Goal: Check status: Check status

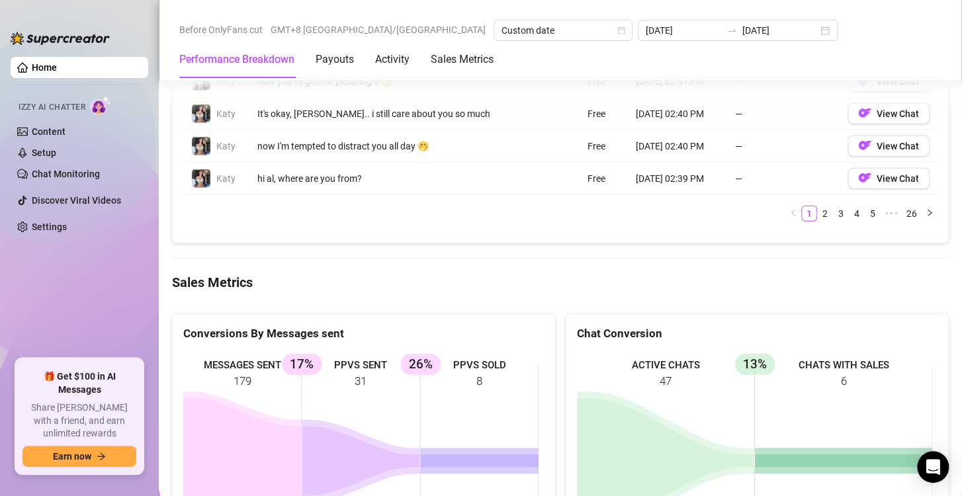
scroll to position [1532, 0]
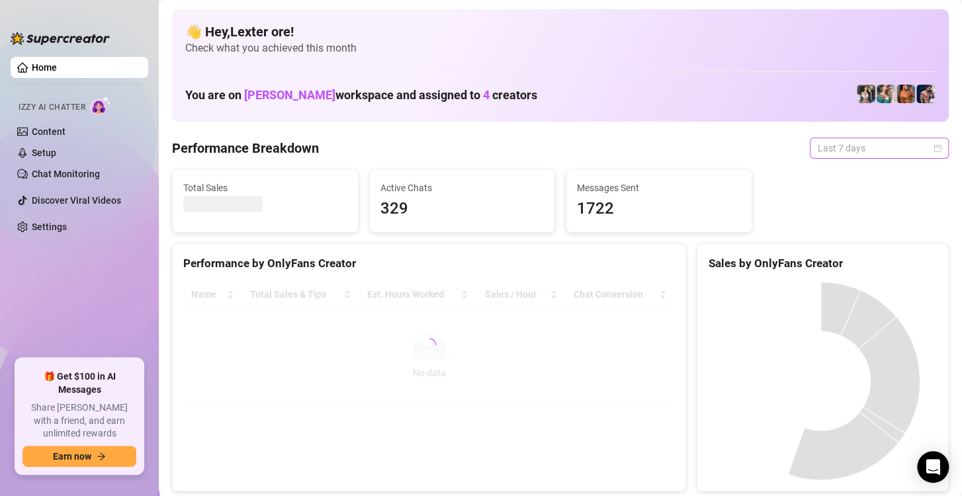
click at [864, 142] on span "Last 7 days" at bounding box center [879, 148] width 123 height 20
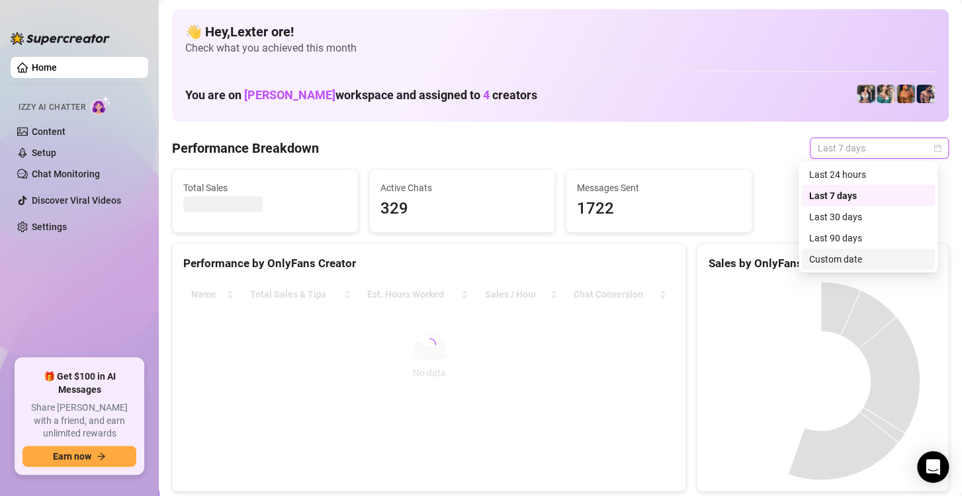
click at [826, 259] on div "Custom date" at bounding box center [868, 259] width 118 height 15
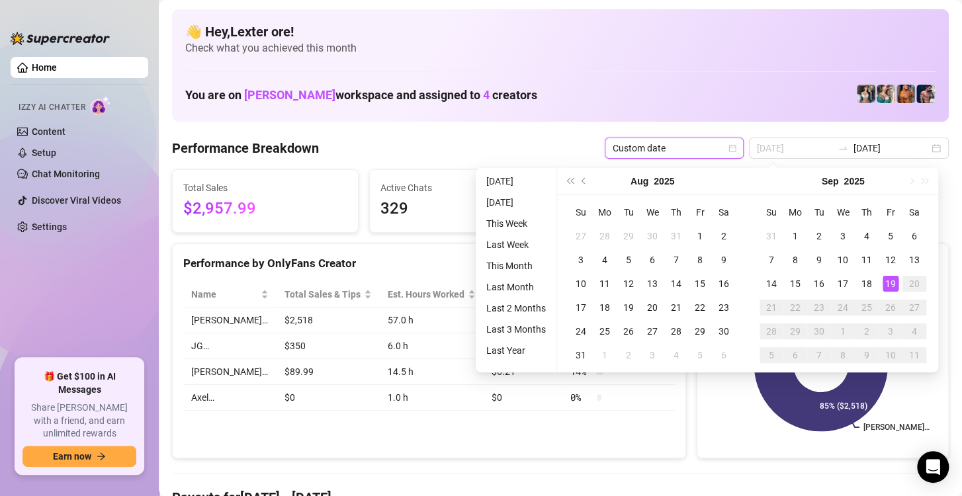
click at [888, 286] on div "19" at bounding box center [890, 284] width 16 height 16
click at [889, 286] on div "19" at bounding box center [890, 284] width 16 height 16
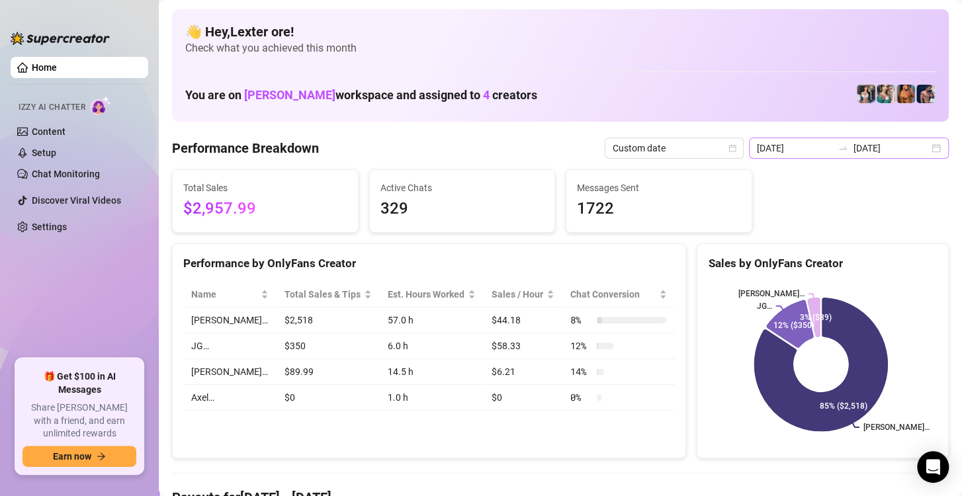
click at [920, 144] on div "2025-09-12 2025-09-19" at bounding box center [849, 148] width 200 height 21
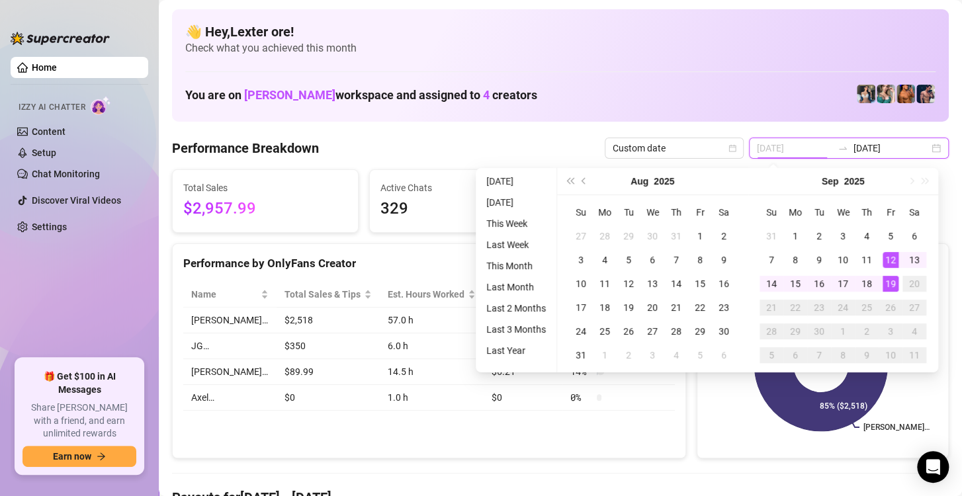
type input "[DATE]"
click at [883, 284] on div "19" at bounding box center [890, 284] width 16 height 16
click at [884, 281] on div "19" at bounding box center [890, 284] width 16 height 16
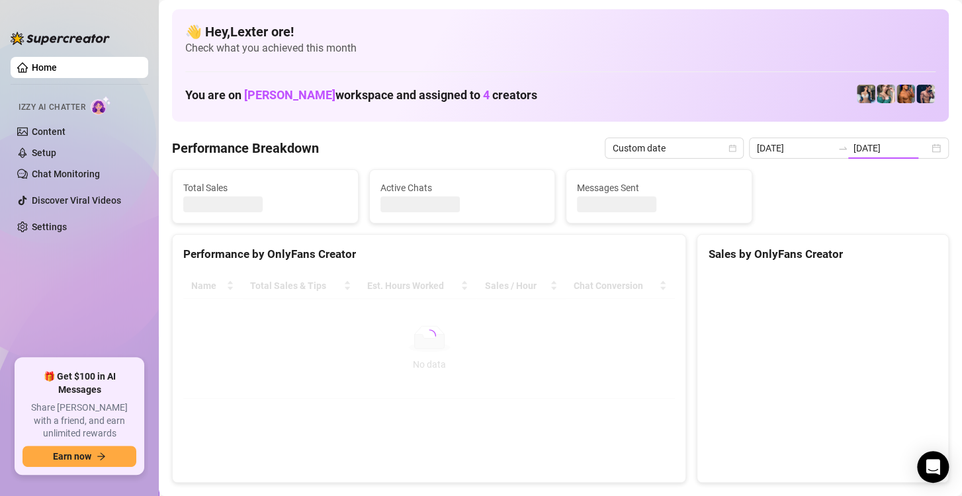
type input "[DATE]"
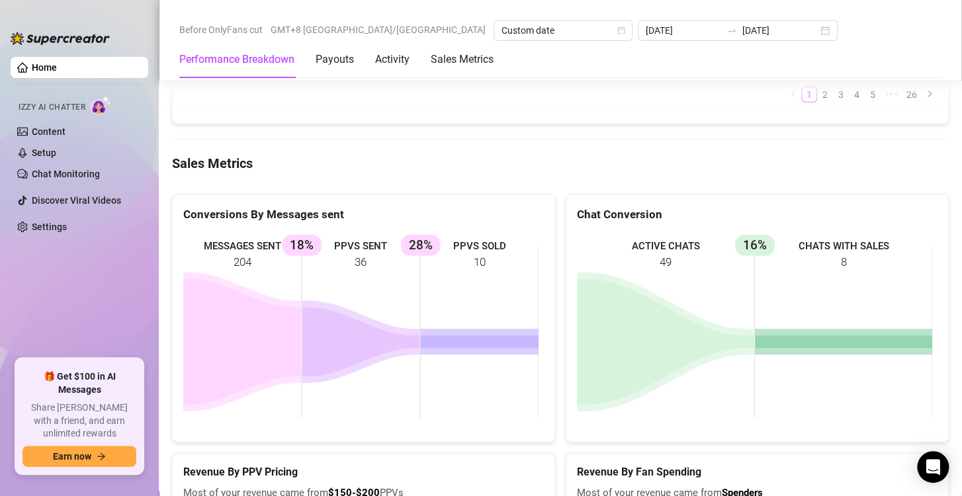
scroll to position [1720, 0]
